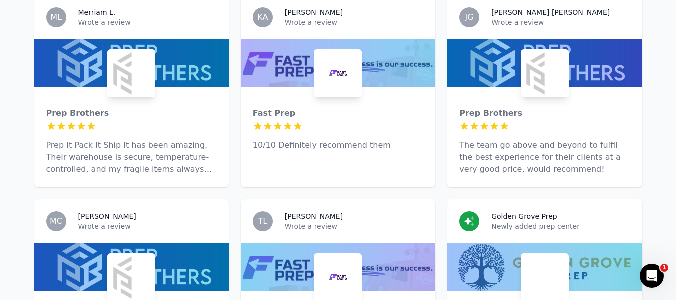
scroll to position [728, 0]
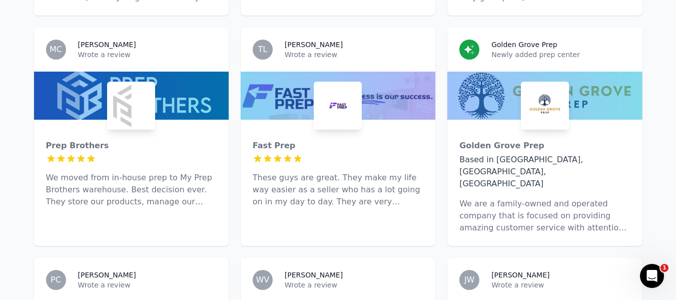
click at [501, 198] on p "We are a family-owned and operated company that is focused on providing amazing…" at bounding box center [545, 216] width 171 height 36
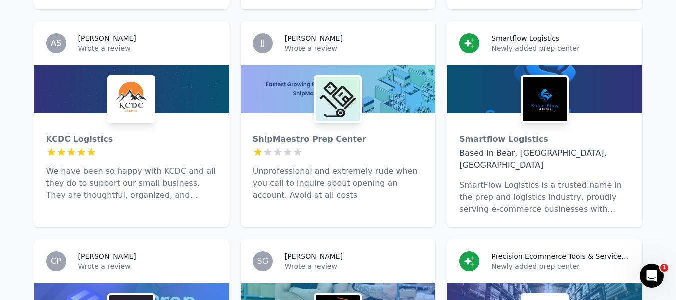
scroll to position [2381, 0]
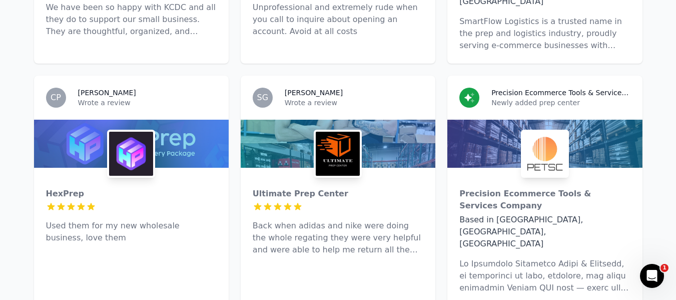
click at [337, 220] on p "Back when adidas and nike were doing the whole regating they were very helpful …" at bounding box center [338, 238] width 171 height 36
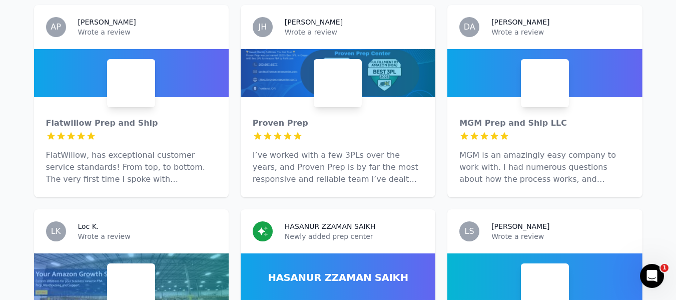
scroll to position [3131, 0]
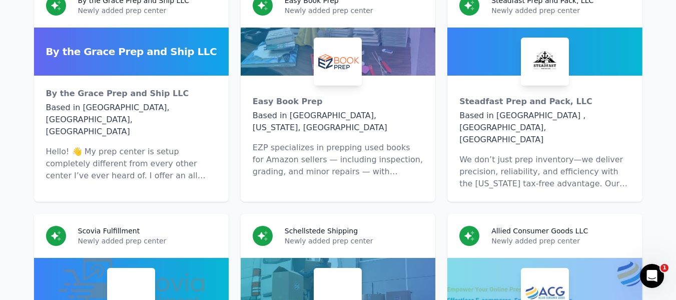
scroll to position [5484, 0]
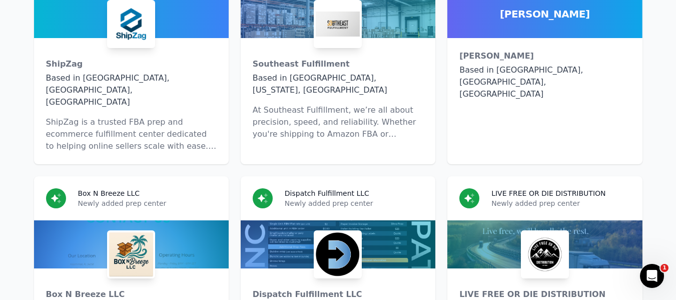
scroll to position [5885, 0]
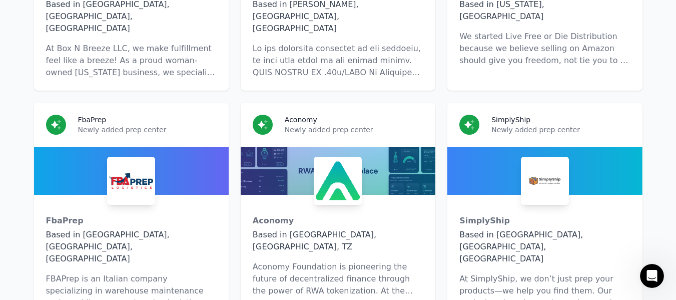
scroll to position [6285, 0]
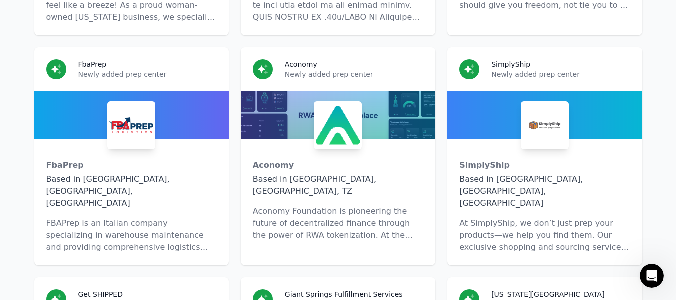
scroll to position [6185, 0]
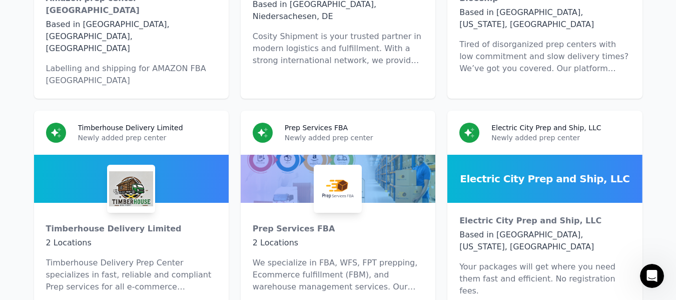
scroll to position [6886, 0]
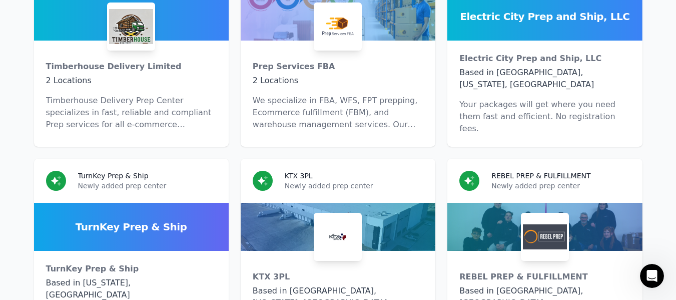
scroll to position [6932, 0]
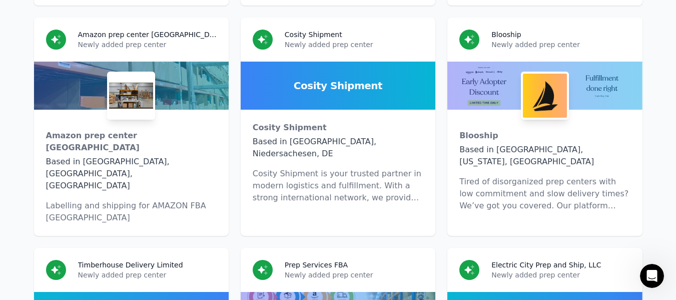
scroll to position [6682, 0]
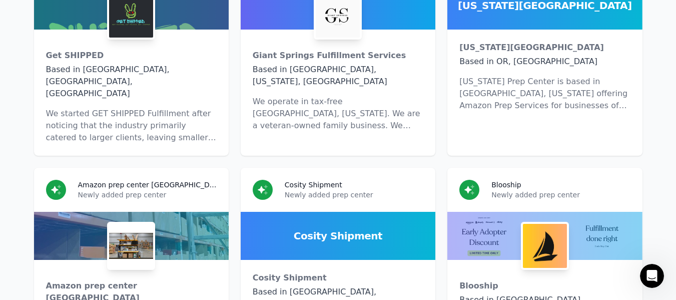
scroll to position [6632, 0]
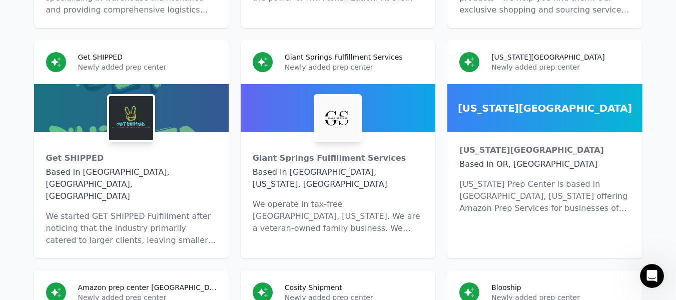
scroll to position [6432, 0]
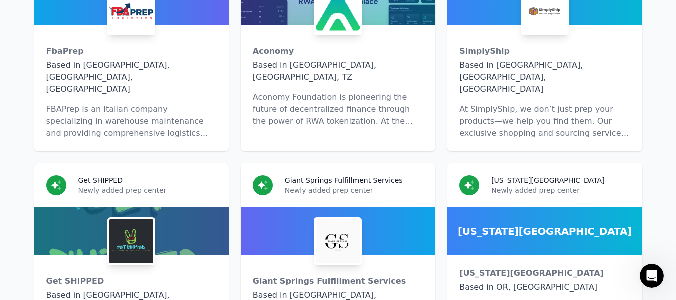
scroll to position [6231, 0]
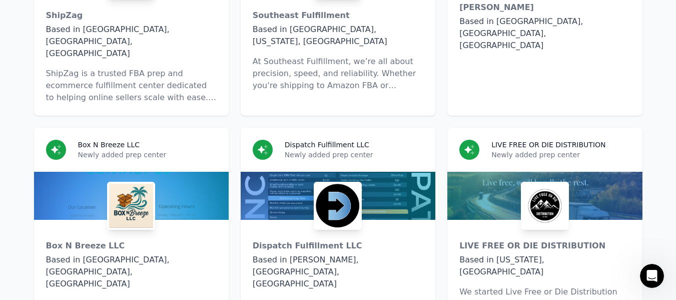
scroll to position [6031, 0]
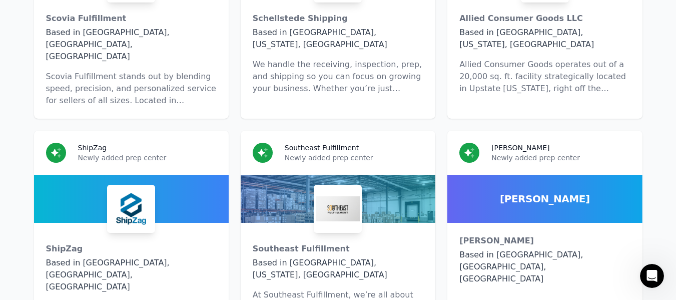
scroll to position [5681, 0]
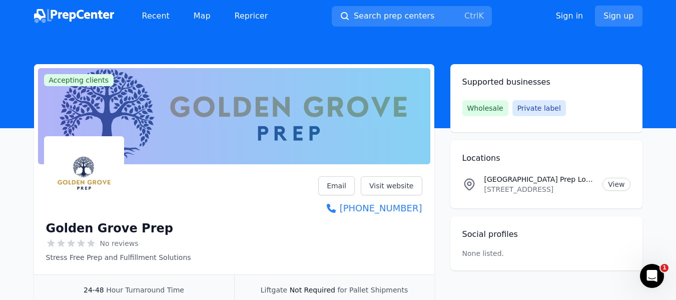
drag, startPoint x: 428, startPoint y: 211, endPoint x: 427, endPoint y: 216, distance: 5.0
click at [427, 216] on div "Golden Grove Prep No reviews Stress Free Prep and Fulfillment Solutions Email V…" at bounding box center [234, 221] width 401 height 106
click at [606, 42] on header at bounding box center [338, 80] width 676 height 96
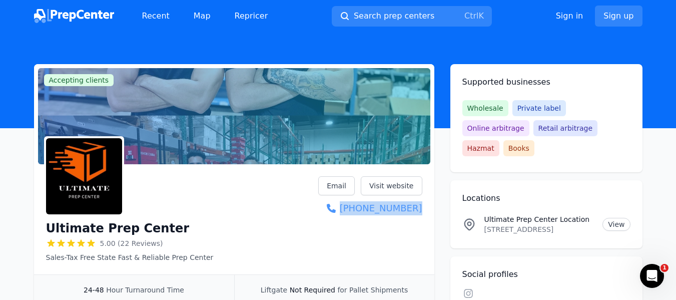
drag, startPoint x: 432, startPoint y: 210, endPoint x: 422, endPoint y: 214, distance: 10.3
click at [422, 214] on div "Ultimate Prep Center 5.00 (22 Reviews) Sales-Tax Free State Fast & Reliable Pre…" at bounding box center [234, 221] width 401 height 106
copy link "(786) 837-1970"
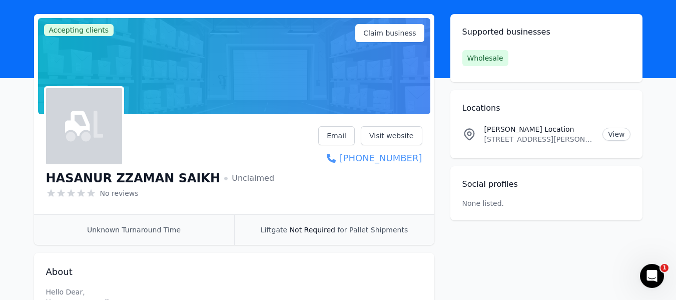
drag, startPoint x: 432, startPoint y: 159, endPoint x: 422, endPoint y: 164, distance: 11.4
click at [422, 164] on div "HASANUR ZZAMAN SAIKH Unclaimed No reviews Email Visit website +1 (332) 264-0503" at bounding box center [234, 166] width 401 height 96
copy link "+1 (332) 264-0503"
click at [316, 168] on div "HASANUR ZZAMAN SAIKH Unclaimed No reviews Email Visit website +1 (332) 264-0503" at bounding box center [234, 164] width 376 height 76
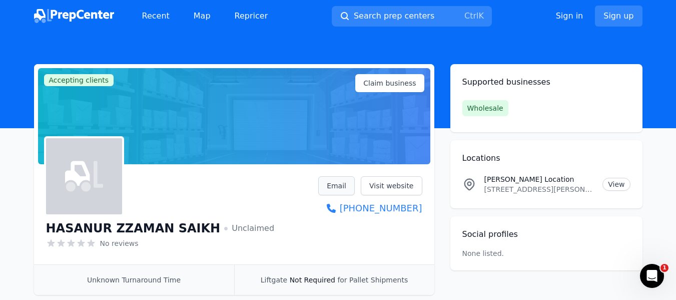
click at [327, 181] on link "Email" at bounding box center [336, 185] width 37 height 19
click at [334, 186] on link "Email" at bounding box center [336, 185] width 37 height 19
click at [575, 29] on div "Recent Map Repricer Search prep centers Ctrl K Open main menu Sign in Sign up" at bounding box center [338, 16] width 609 height 32
click at [617, 183] on link "View" at bounding box center [617, 184] width 28 height 13
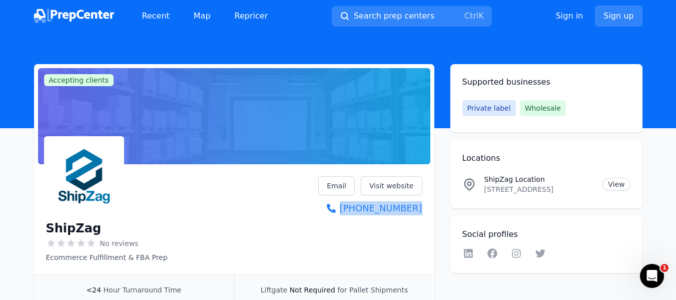
drag, startPoint x: 431, startPoint y: 215, endPoint x: 360, endPoint y: 217, distance: 70.1
click at [360, 217] on div "ShipZag No reviews Ecommerce Fulfillment & FBA Prep Email Visit website [PHONE_…" at bounding box center [234, 221] width 401 height 106
copy link "[PHONE_NUMBER]"
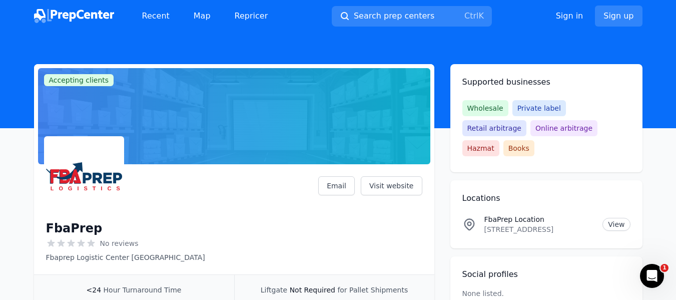
scroll to position [50, 0]
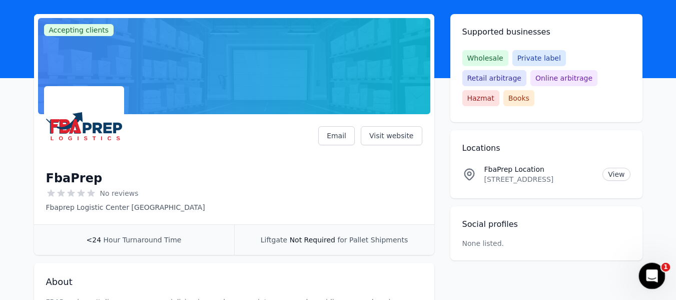
click at [651, 272] on icon "Open Intercom Messenger" at bounding box center [650, 274] width 7 height 8
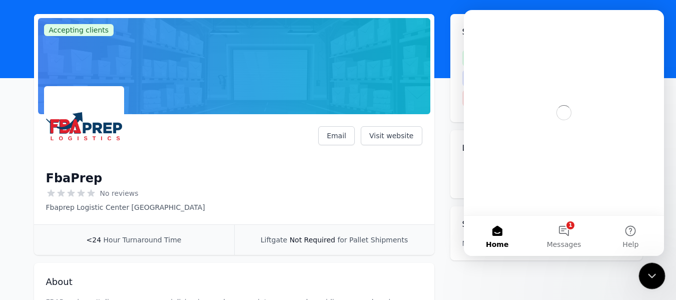
scroll to position [0, 0]
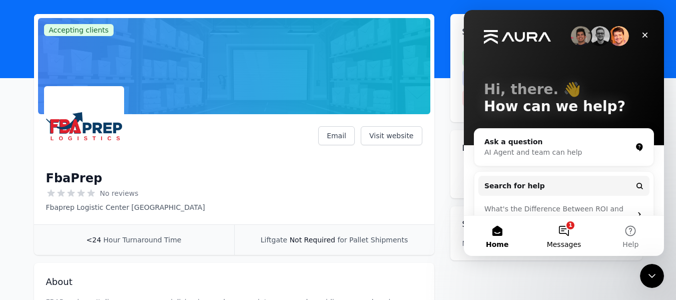
click at [568, 228] on button "1 Messages" at bounding box center [564, 236] width 67 height 40
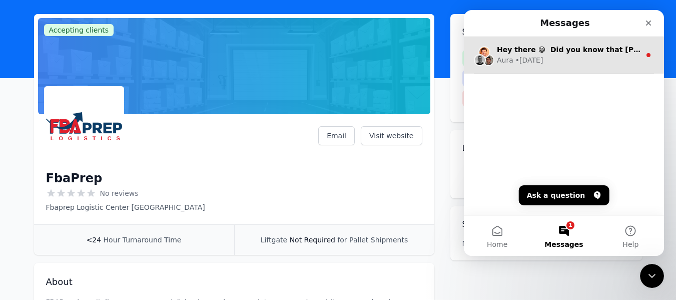
click at [573, 64] on div "Aura • [DATE]" at bounding box center [569, 60] width 144 height 11
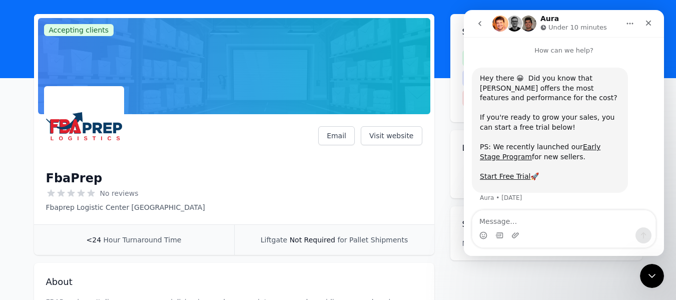
scroll to position [4, 0]
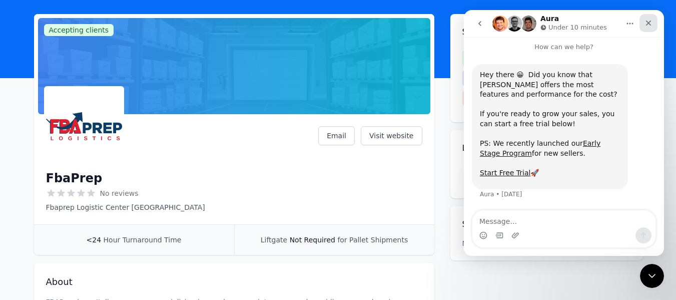
click at [650, 24] on icon "Close" at bounding box center [649, 24] width 6 height 6
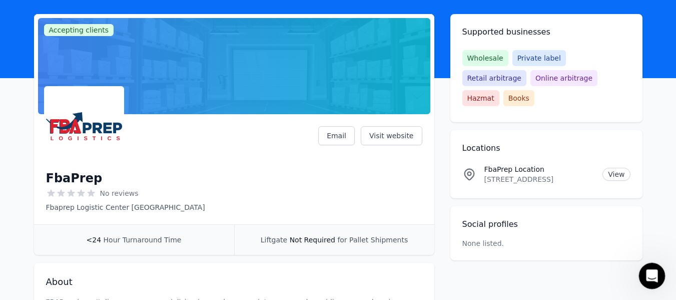
click at [647, 280] on div "Open Intercom Messenger" at bounding box center [650, 274] width 33 height 33
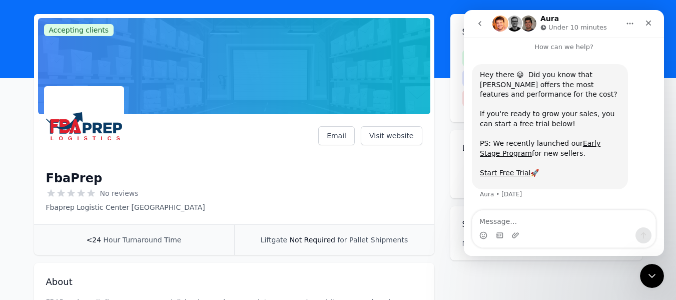
click at [481, 18] on button "go back" at bounding box center [480, 23] width 19 height 19
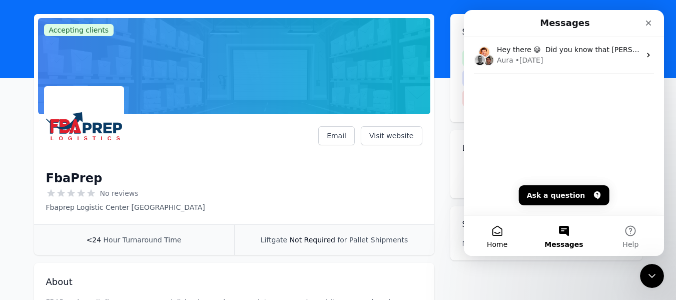
click at [500, 243] on span "Home" at bounding box center [497, 244] width 21 height 7
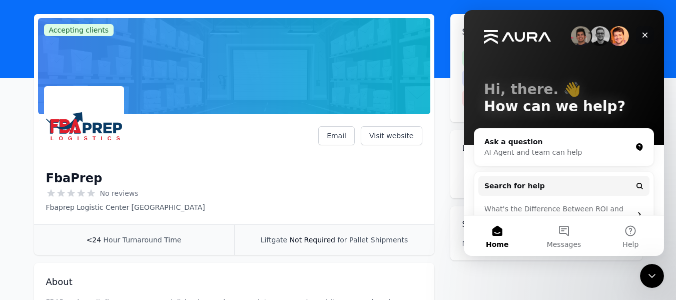
click at [643, 34] on icon "Close" at bounding box center [645, 35] width 8 height 8
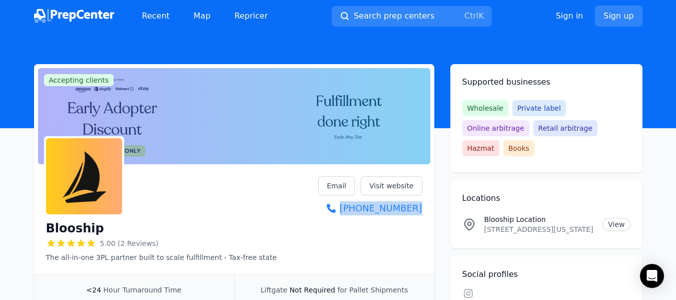
drag, startPoint x: 431, startPoint y: 204, endPoint x: 437, endPoint y: 224, distance: 21.4
copy link "[PHONE_NUMBER]"
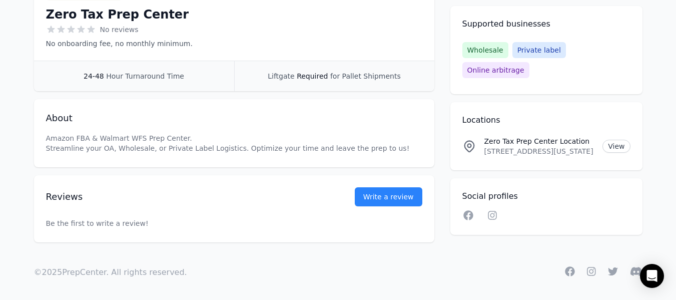
scroll to position [216, 0]
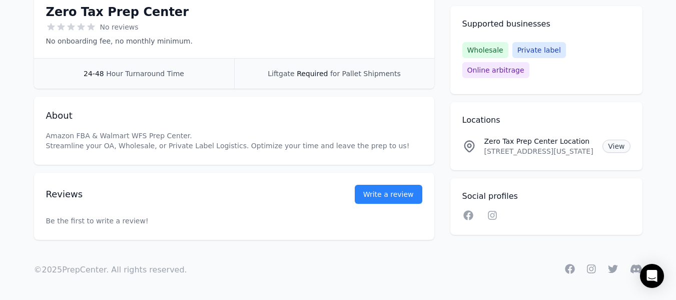
click at [617, 140] on link "View" at bounding box center [617, 146] width 28 height 13
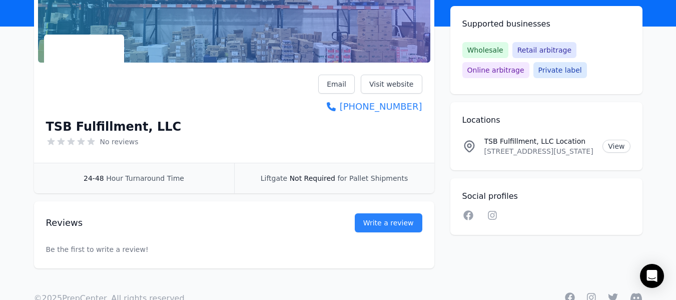
scroll to position [130, 0]
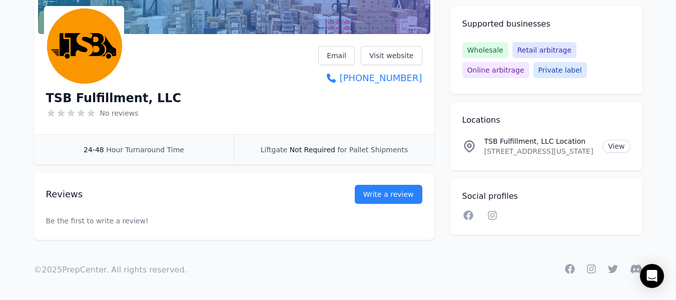
drag, startPoint x: 425, startPoint y: 78, endPoint x: 436, endPoint y: 92, distance: 18.2
click at [436, 92] on div "Accepting clients Claim business TSB Fulfillment, LLC No reviews Email Visit we…" at bounding box center [338, 87] width 609 height 306
copy link "[PHONE_NUMBER]"
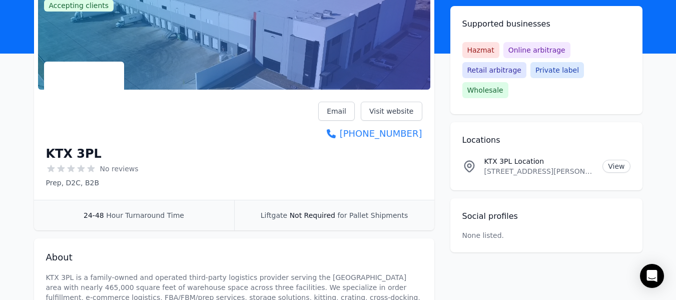
scroll to position [100, 0]
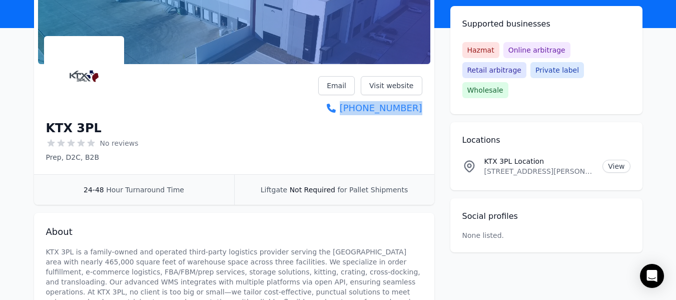
drag, startPoint x: 427, startPoint y: 106, endPoint x: 426, endPoint y: 114, distance: 8.1
click at [426, 114] on div "KTX 3PL No reviews Prep, D2C, B2B Email Visit website (469) 337-2872" at bounding box center [234, 121] width 401 height 106
copy link "(469) 337-2872"
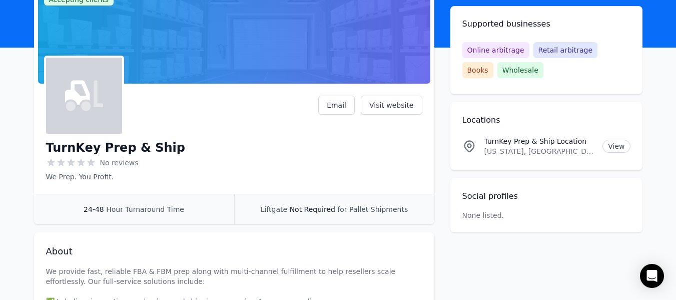
scroll to position [100, 0]
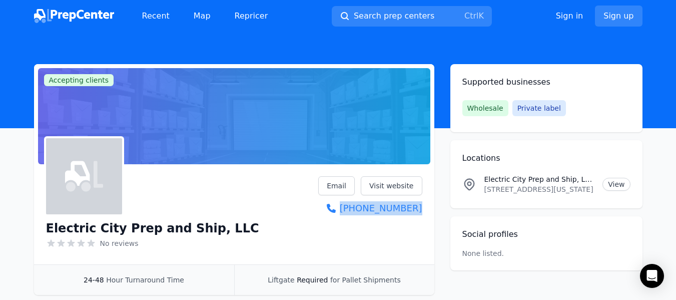
drag, startPoint x: 427, startPoint y: 210, endPoint x: 424, endPoint y: 219, distance: 9.0
click at [424, 219] on div "Electric City Prep and Ship, LLC No reviews Email Visit website (406) 403-2218" at bounding box center [234, 216] width 401 height 96
copy link "(406) 403-2218"
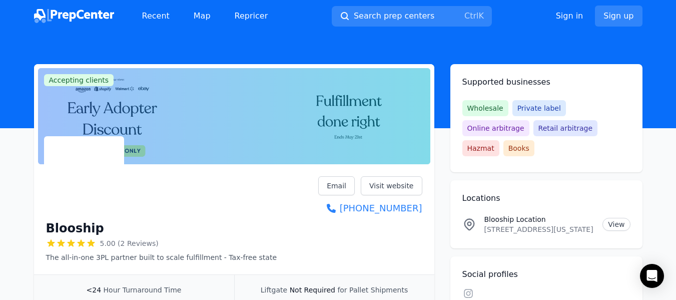
scroll to position [50, 0]
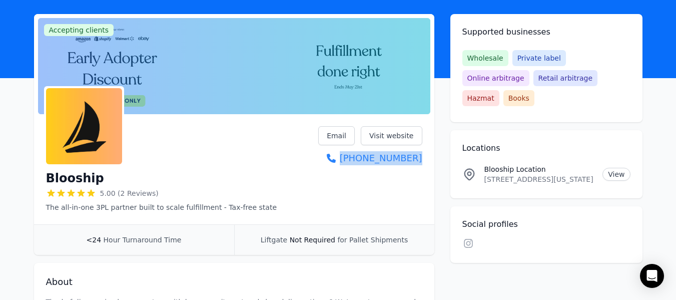
click at [426, 164] on div "Blooship 5.00 (2 Reviews) The all-in-one 3PL partner built to scale fulfillment…" at bounding box center [234, 171] width 401 height 106
copy link "(617) 501-1900"
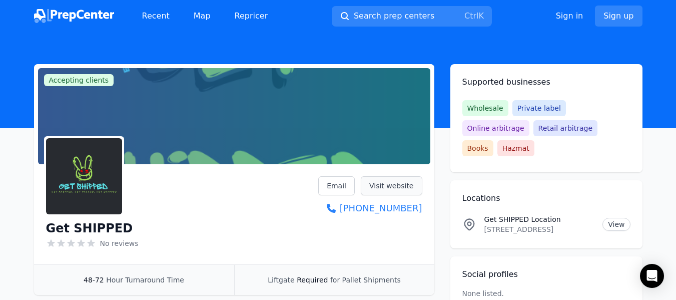
scroll to position [100, 0]
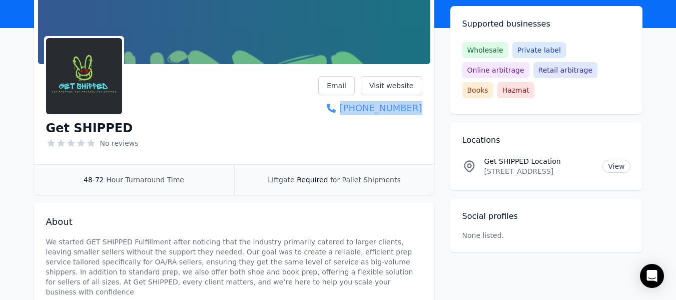
drag, startPoint x: 427, startPoint y: 112, endPoint x: 422, endPoint y: 109, distance: 5.8
click at [422, 109] on div "Get SHIPPED No reviews Email Visit website [PHONE_NUMBER]" at bounding box center [234, 116] width 401 height 96
copy link "[PHONE_NUMBER]"
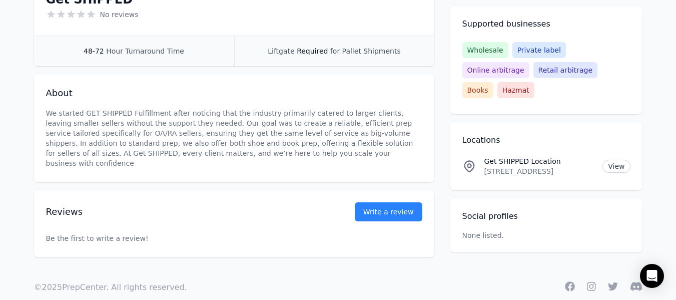
scroll to position [236, 0]
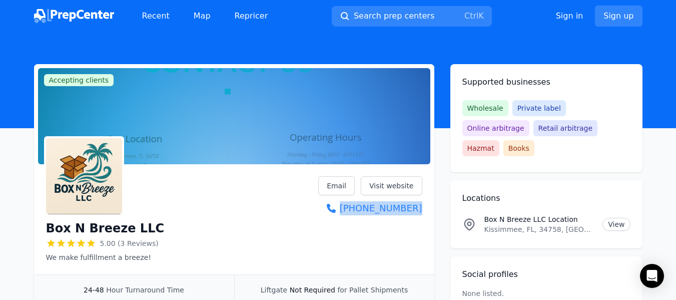
drag, startPoint x: 425, startPoint y: 215, endPoint x: 361, endPoint y: 219, distance: 63.7
click at [361, 219] on div "Box N Breeze LLC 5.00 (3 Reviews) We make fulfillment a breeze! Email Visit web…" at bounding box center [234, 221] width 401 height 106
copy link "[PHONE_NUMBER]"
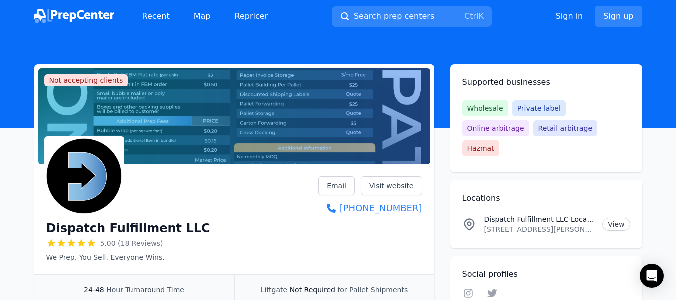
click at [425, 212] on div "Dispatch Fulfillment LLC 5.00 (18 Reviews) We Prep. You Sell. Everyone Wins. Em…" at bounding box center [234, 221] width 401 height 106
drag, startPoint x: 425, startPoint y: 212, endPoint x: 426, endPoint y: 218, distance: 6.5
click at [426, 218] on div "Dispatch Fulfillment LLC 5.00 (18 Reviews) We Prep. You Sell. Everyone Wins. Em…" at bounding box center [234, 221] width 401 height 106
copy link "[PHONE_NUMBER]"
